Goal: Check status: Check status

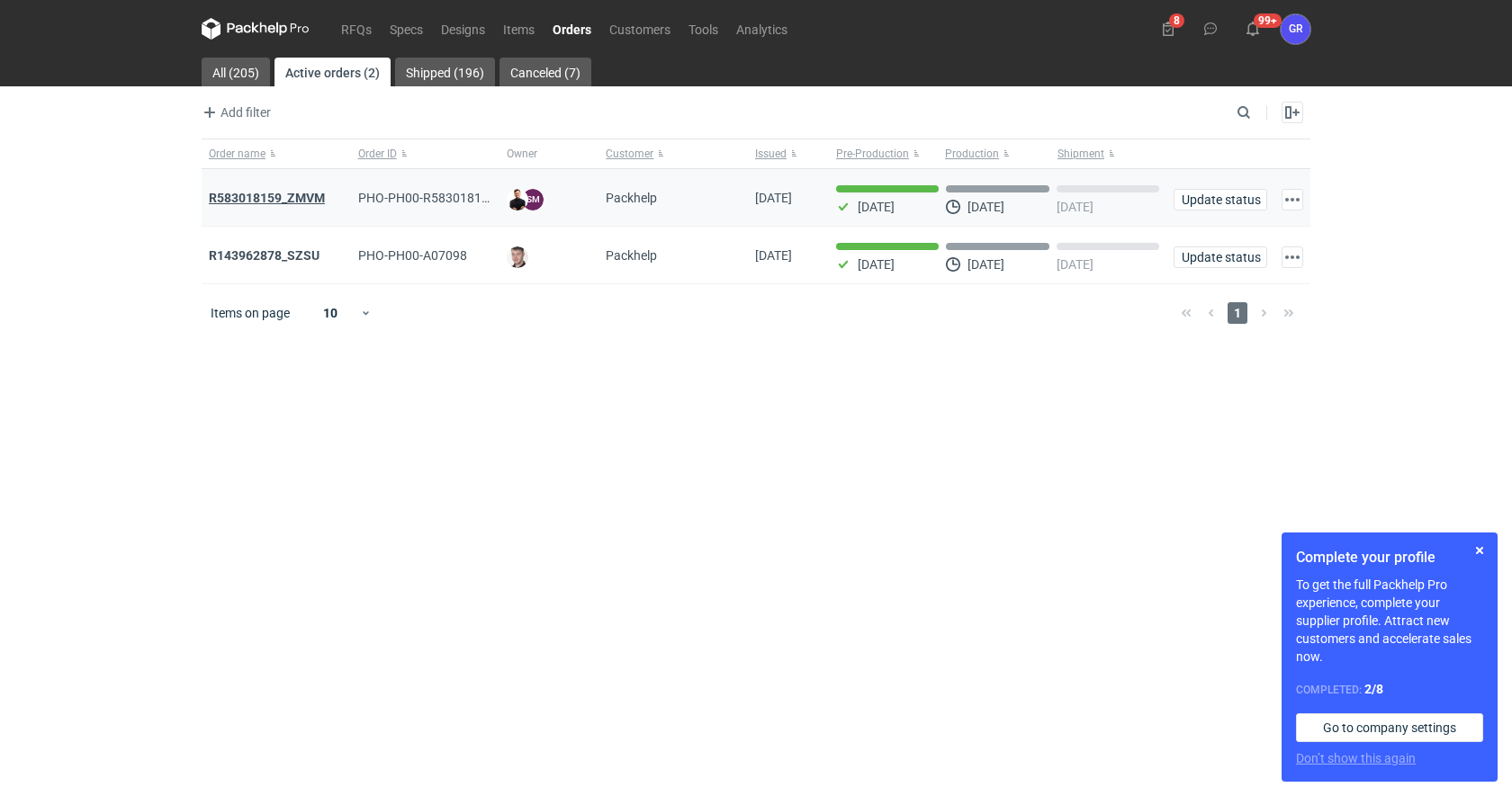
click at [230, 192] on strong "R583018159_ZMVM" at bounding box center [266, 198] width 116 height 14
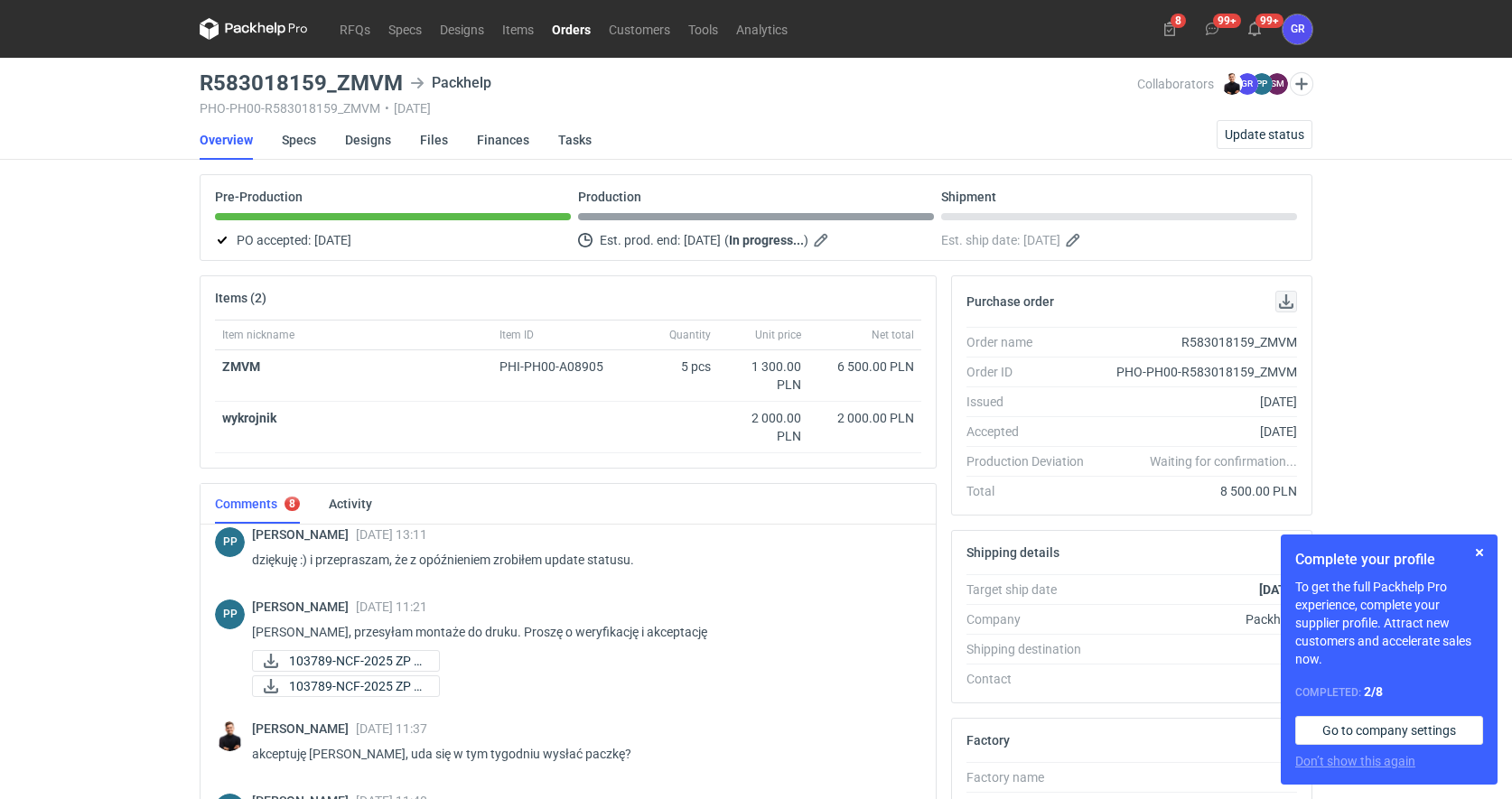
click at [1282, 302] on button "button" at bounding box center [1286, 301] width 22 height 22
click at [572, 31] on link "Orders" at bounding box center [572, 28] width 57 height 22
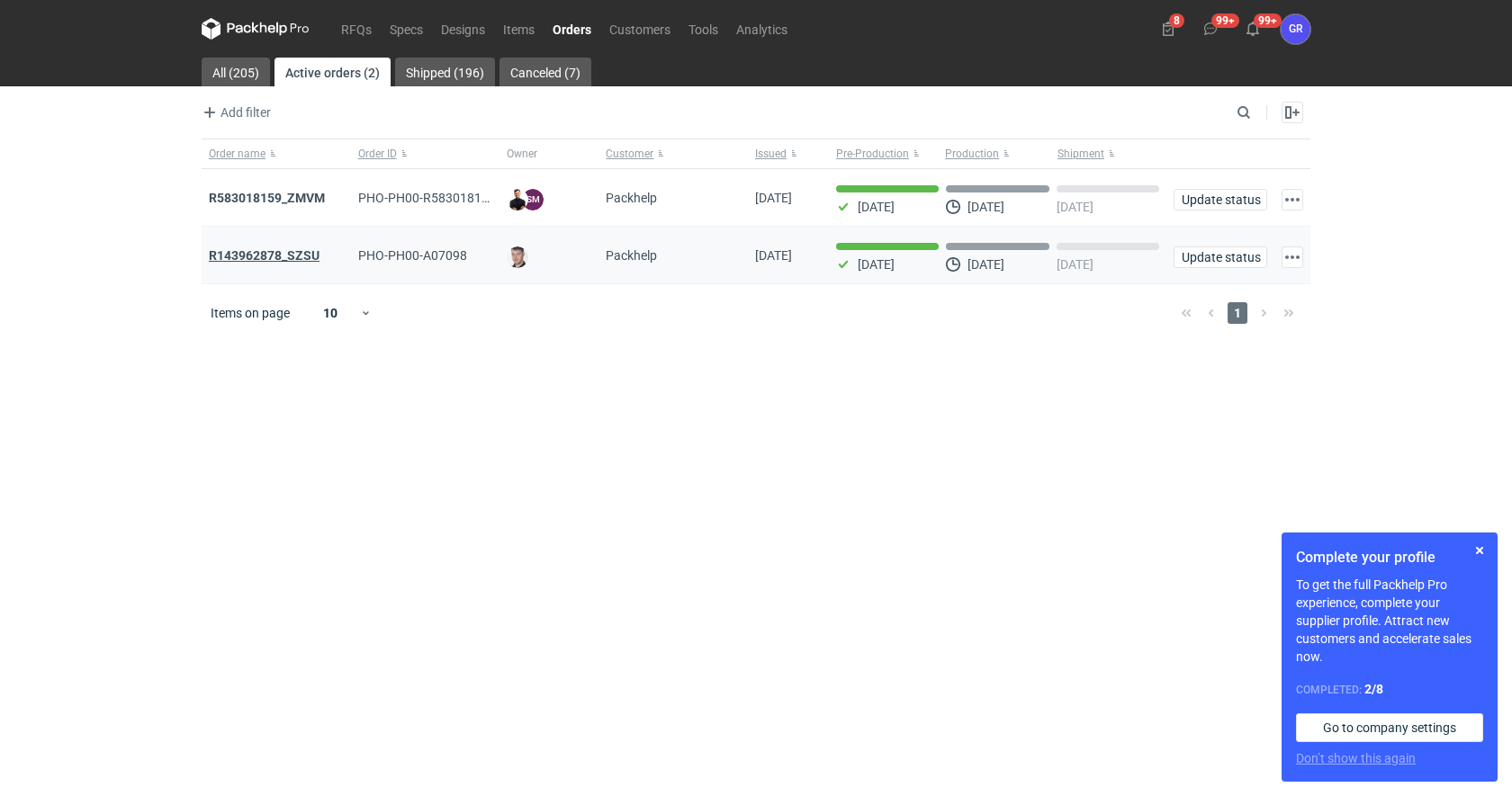
click at [277, 251] on strong "R143962878_SZSU" at bounding box center [265, 255] width 111 height 14
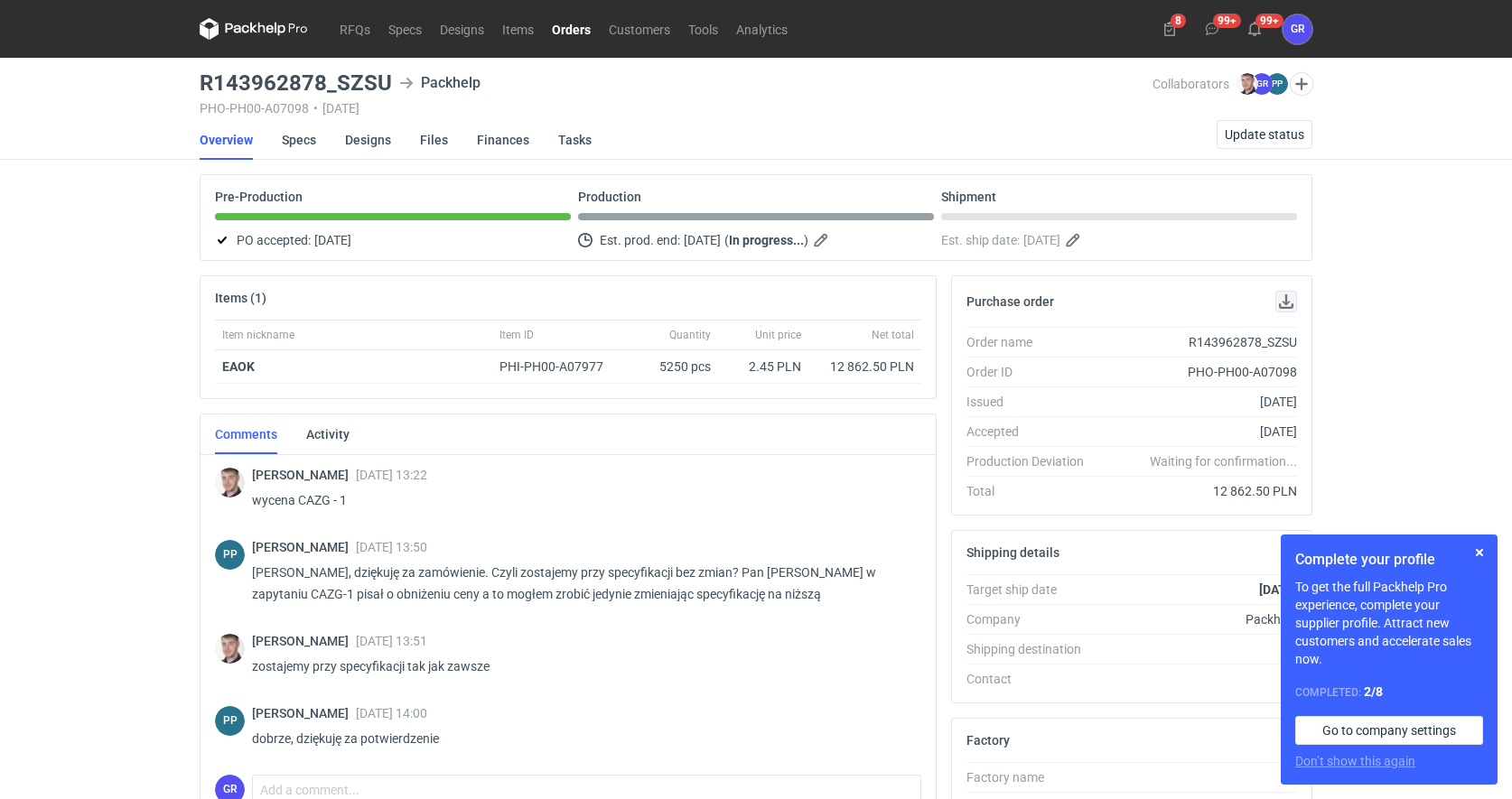
click at [1285, 298] on button "button" at bounding box center [1286, 301] width 22 height 22
click at [298, 137] on link "Specs" at bounding box center [299, 140] width 34 height 40
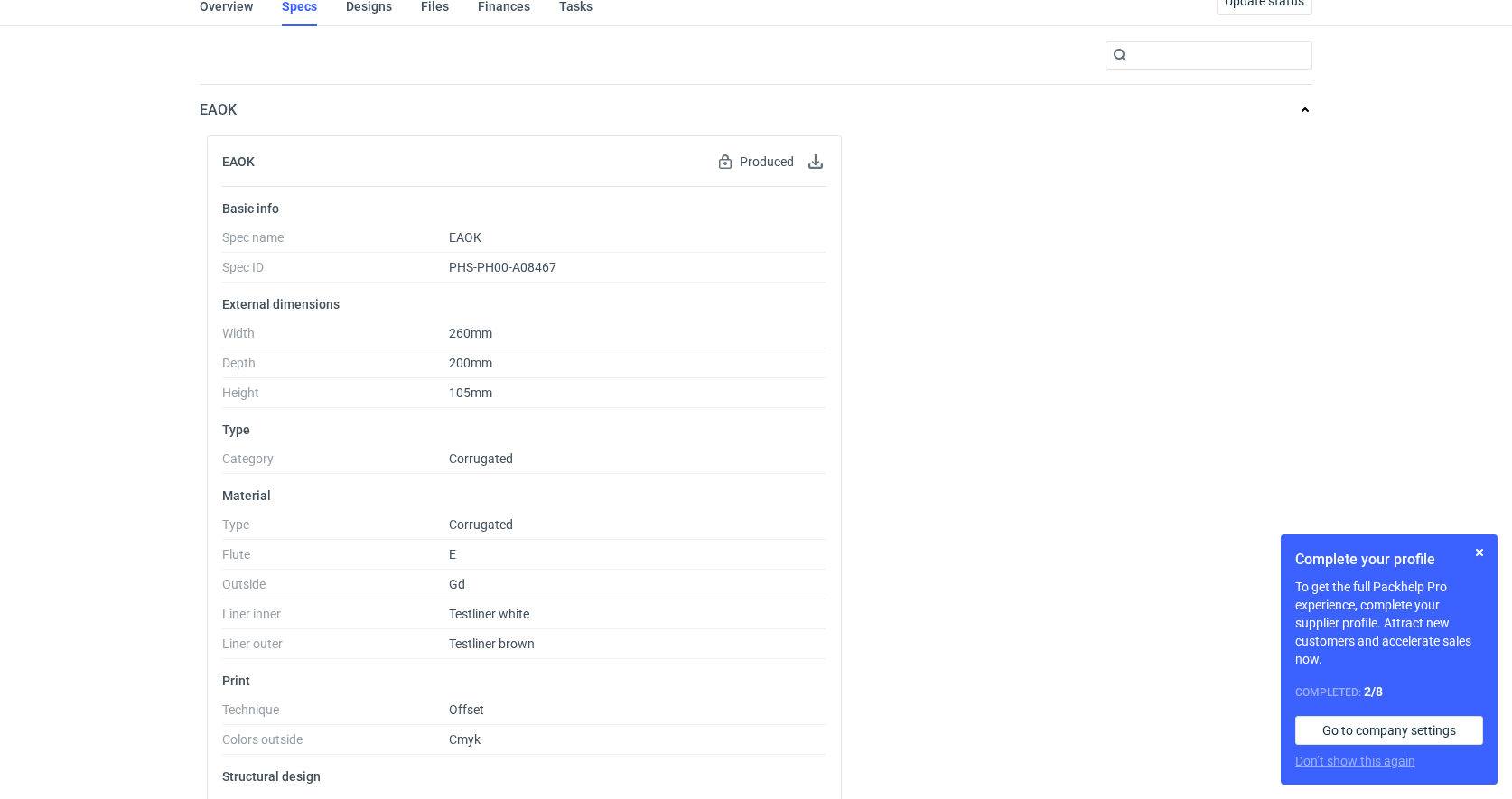
scroll to position [162, 0]
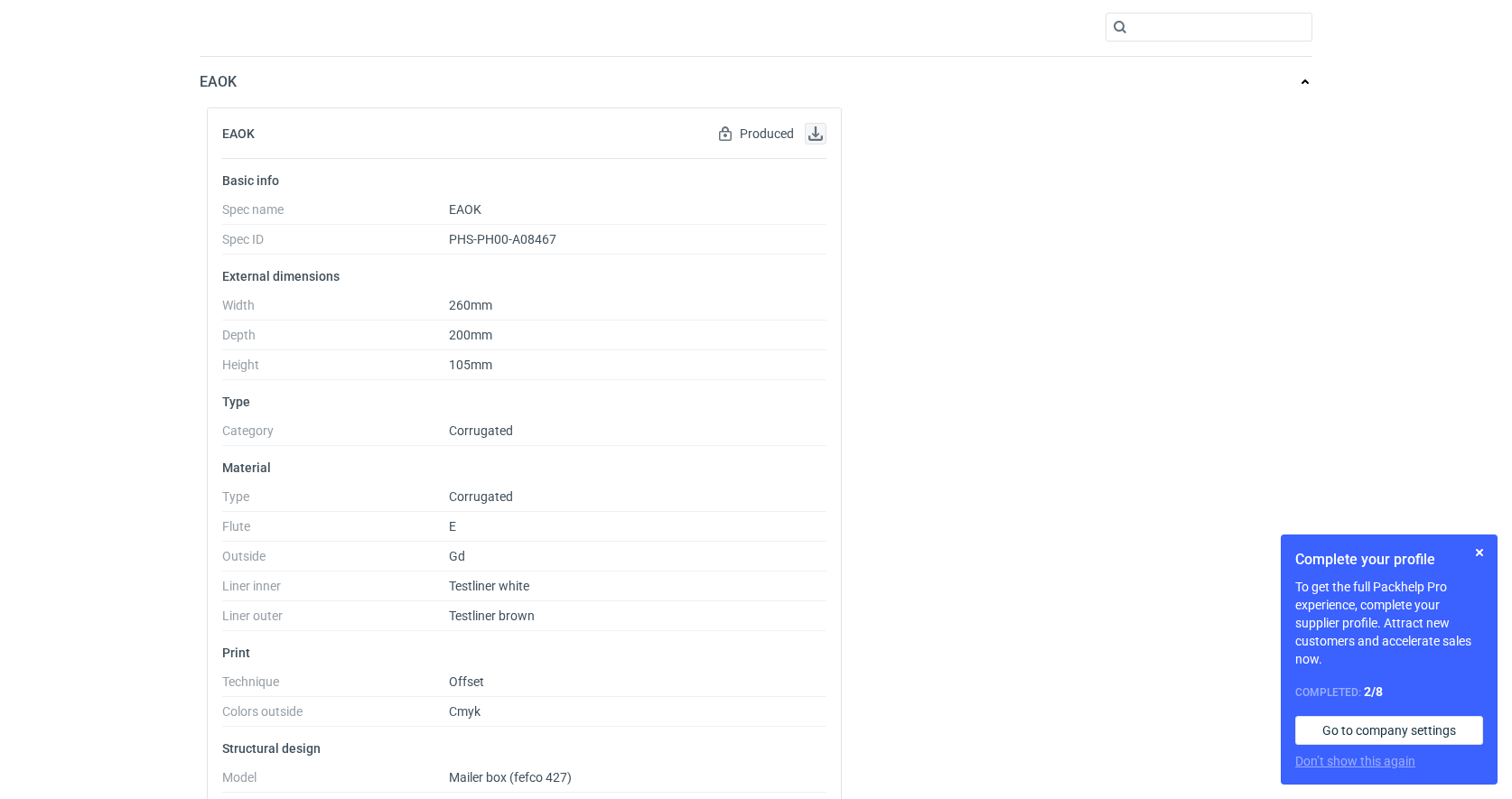
click at [817, 142] on button "button" at bounding box center [816, 133] width 22 height 22
